Goal: Task Accomplishment & Management: Manage account settings

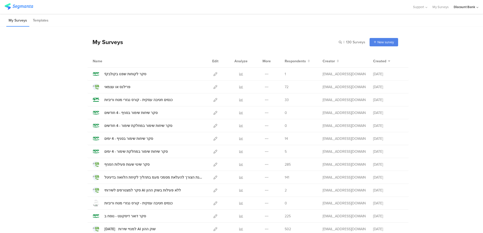
scroll to position [25, 0]
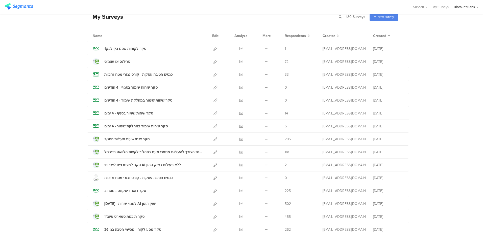
click at [181, 178] on div "כנסים חטיבה עסקית - קורס נגזרי מטח וריביות" at bounding box center [148, 177] width 110 height 7
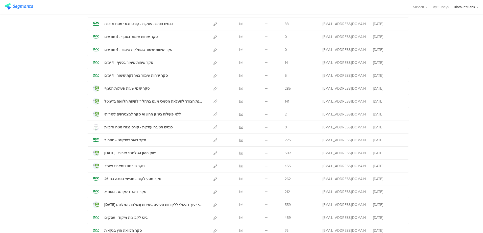
click at [239, 126] on icon at bounding box center [241, 127] width 4 height 4
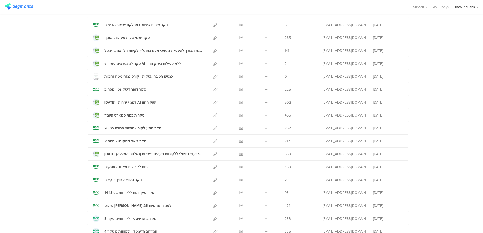
scroll to position [101, 0]
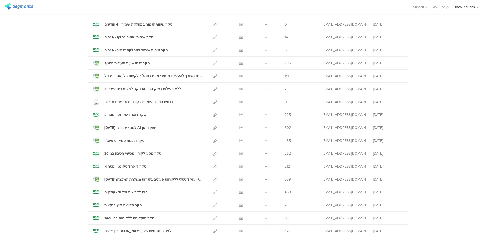
click at [134, 101] on div "כנסים חטיבה עסקית - קורס נגזרי מטח וריביות" at bounding box center [138, 101] width 68 height 5
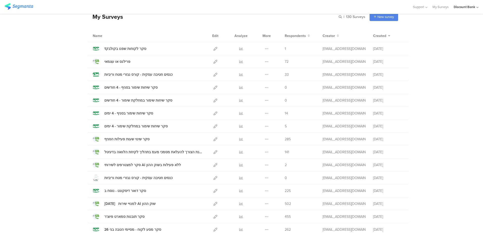
scroll to position [0, 0]
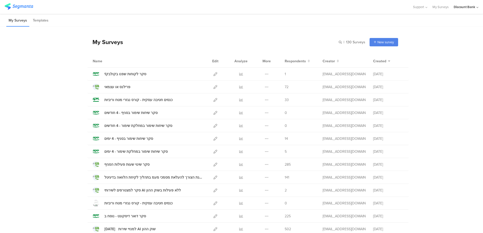
click at [242, 100] on div at bounding box center [241, 99] width 15 height 13
click at [239, 100] on icon at bounding box center [241, 100] width 4 height 4
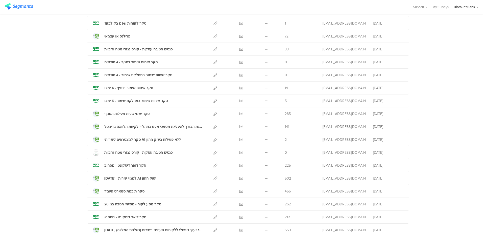
scroll to position [76, 0]
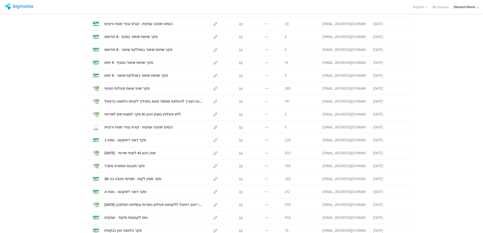
click at [239, 139] on icon at bounding box center [241, 140] width 4 height 4
click at [214, 140] on icon at bounding box center [216, 140] width 4 height 4
click at [239, 192] on icon at bounding box center [241, 192] width 4 height 4
click at [214, 191] on icon at bounding box center [216, 192] width 4 height 4
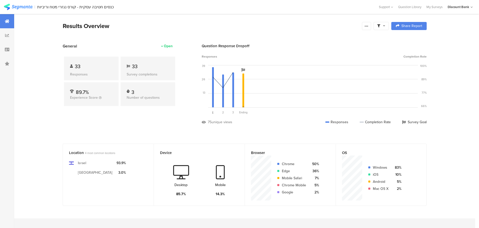
click at [369, 26] on icon at bounding box center [366, 26] width 4 height 4
click at [348, 79] on div "Export Results" at bounding box center [332, 77] width 81 height 5
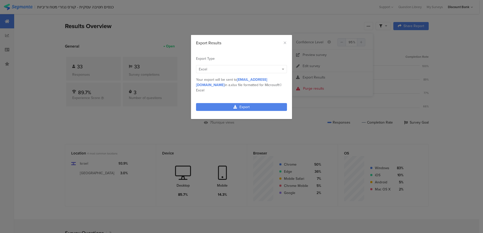
click at [273, 103] on link "Export" at bounding box center [241, 107] width 91 height 8
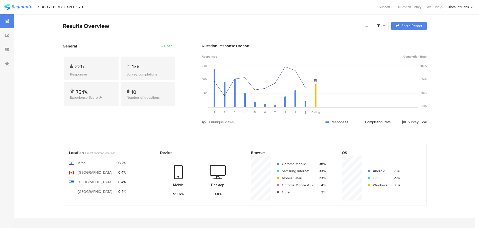
click at [371, 25] on div at bounding box center [366, 26] width 9 height 8
click at [328, 76] on div "Export Results" at bounding box center [332, 77] width 81 height 5
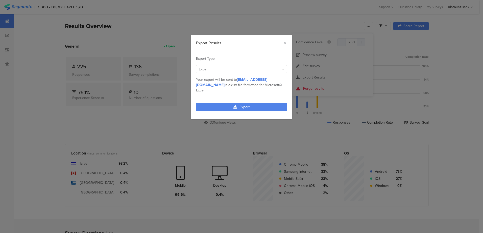
click at [273, 103] on link "Export" at bounding box center [241, 107] width 91 height 8
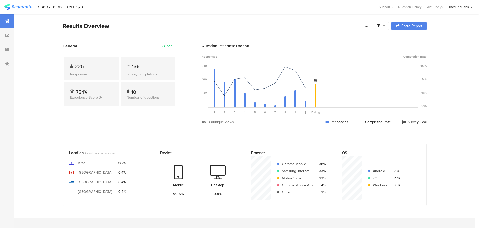
click at [8, 36] on icon at bounding box center [7, 35] width 4 height 4
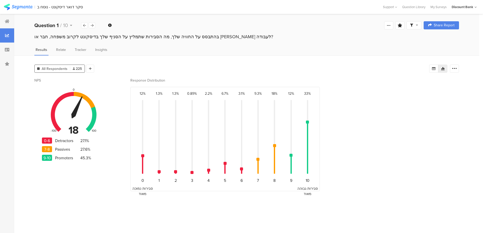
click at [6, 21] on icon at bounding box center [7, 21] width 5 height 4
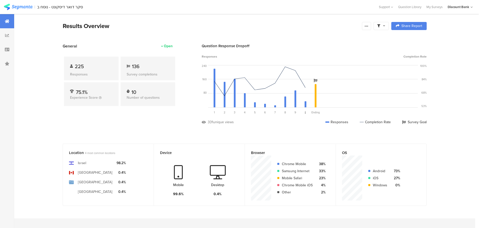
click at [369, 26] on icon at bounding box center [366, 26] width 4 height 4
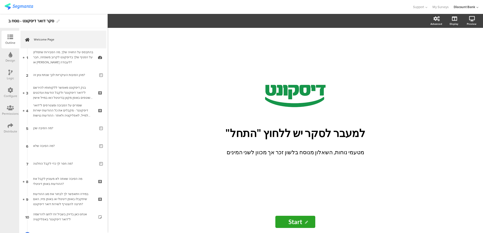
click at [13, 128] on div "Distribute" at bounding box center [11, 128] width 18 height 18
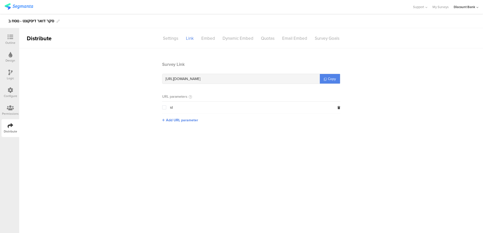
click at [12, 115] on div "Permissions" at bounding box center [10, 113] width 17 height 5
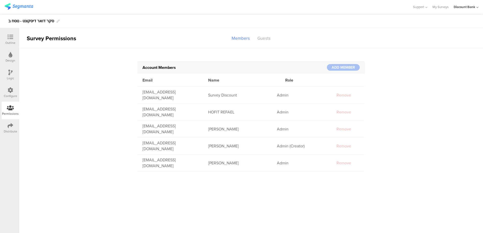
click at [10, 92] on icon at bounding box center [11, 90] width 6 height 6
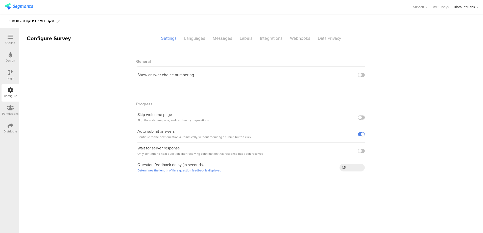
click at [13, 109] on icon at bounding box center [10, 108] width 7 height 6
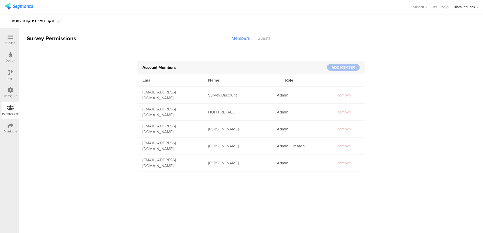
click at [15, 133] on div "Distribute" at bounding box center [10, 131] width 13 height 5
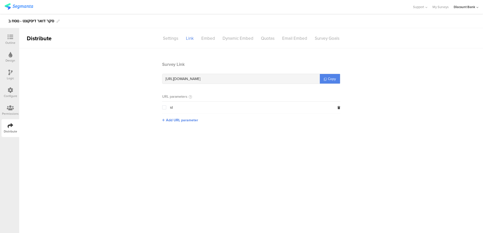
click at [170, 39] on div "Settings" at bounding box center [170, 38] width 23 height 9
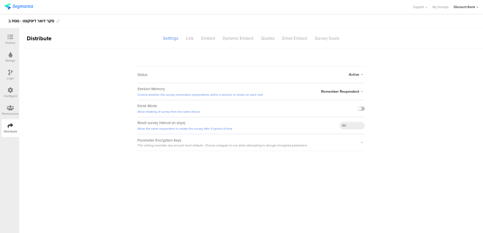
click at [357, 74] on span "Active" at bounding box center [354, 74] width 10 height 5
click at [347, 95] on li "Closed" at bounding box center [336, 94] width 58 height 10
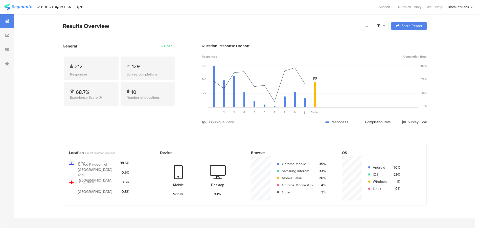
click at [369, 26] on icon at bounding box center [366, 26] width 4 height 4
click at [350, 79] on div "Export Results" at bounding box center [332, 77] width 81 height 5
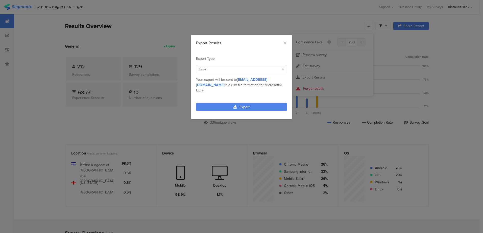
click at [265, 103] on link "Export" at bounding box center [241, 107] width 91 height 8
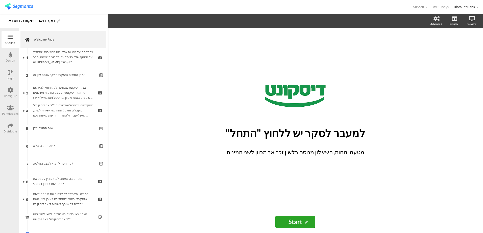
click at [11, 108] on icon at bounding box center [10, 108] width 7 height 6
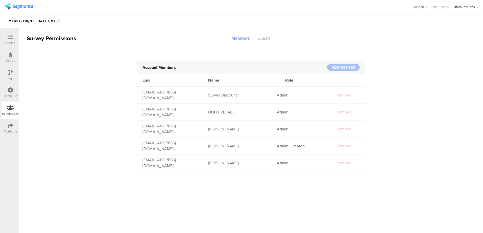
click at [10, 124] on icon at bounding box center [11, 126] width 6 height 6
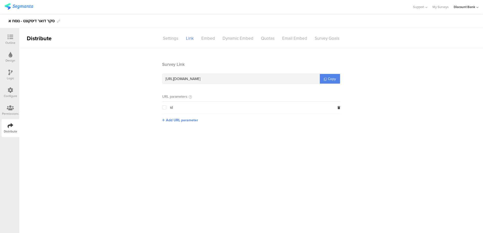
click at [177, 35] on div "Settings" at bounding box center [170, 38] width 23 height 9
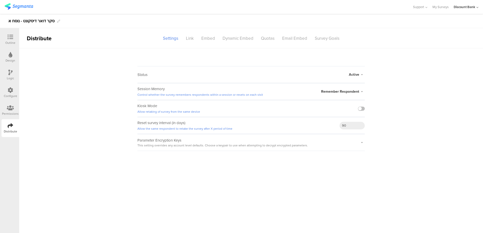
click at [354, 74] on span "Active" at bounding box center [354, 74] width 10 height 5
click at [348, 93] on li "Closed" at bounding box center [336, 94] width 58 height 10
